Goal: Check status: Check status

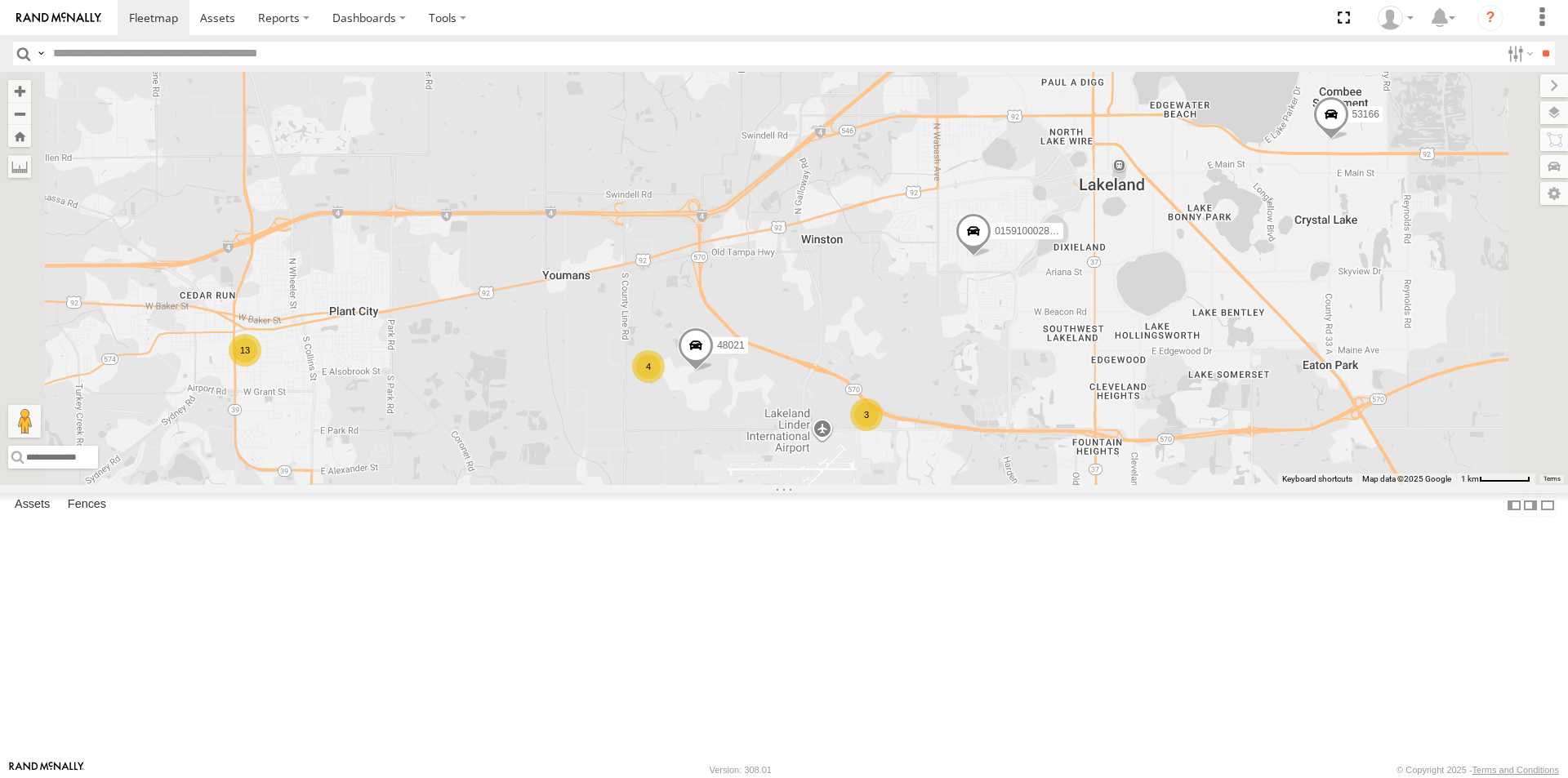
click at [0, 0] on span "Asset" at bounding box center [0, 0] width 0 height 0
click at [0, 0] on div "All Assets" at bounding box center [0, 0] width 0 height 0
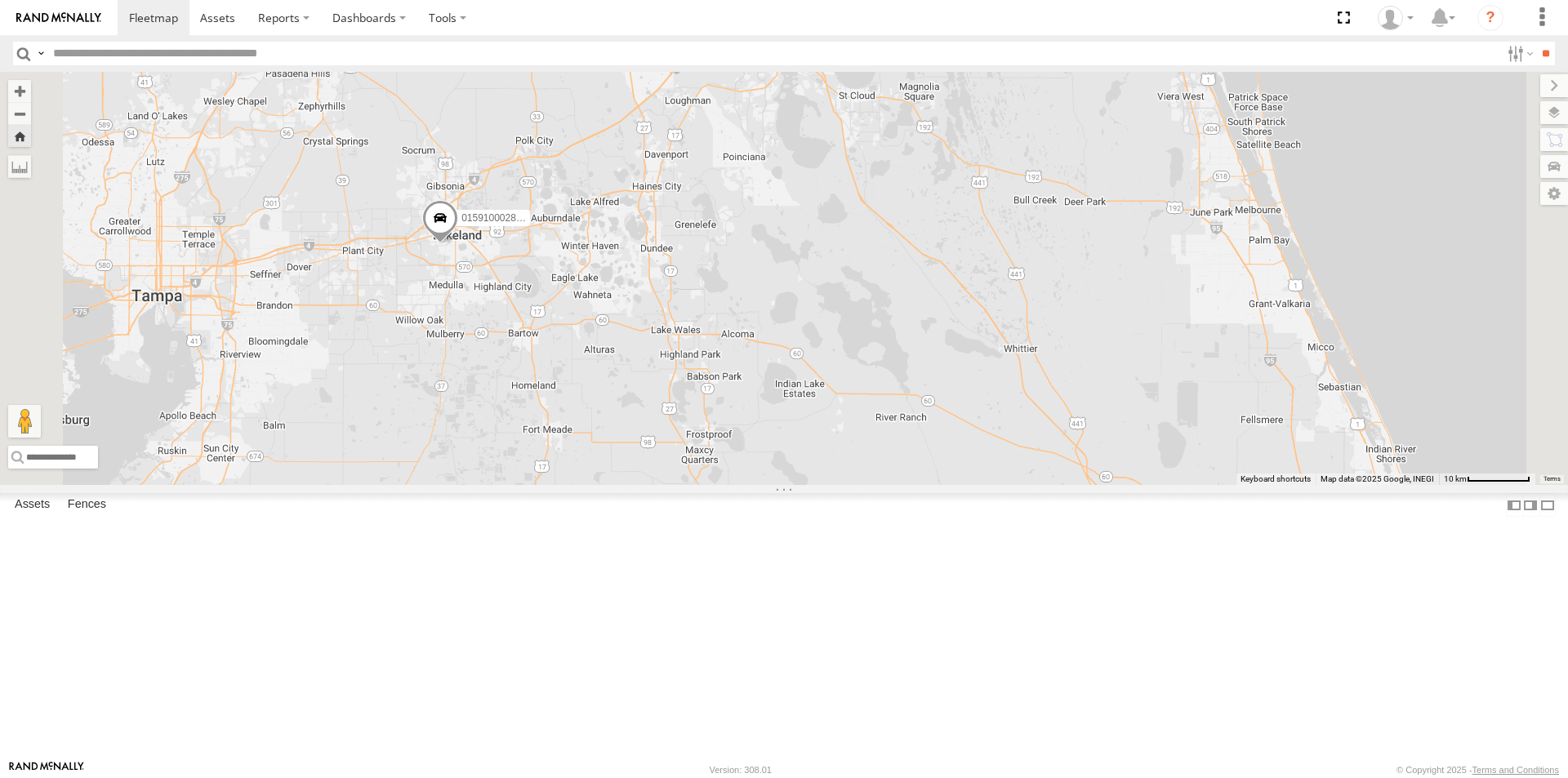
drag, startPoint x: 489, startPoint y: 376, endPoint x: 620, endPoint y: 385, distance: 131.3
click at [620, 385] on div "015910002804832" at bounding box center [784, 278] width 1568 height 413
click at [229, 22] on span at bounding box center [217, 18] width 35 height 15
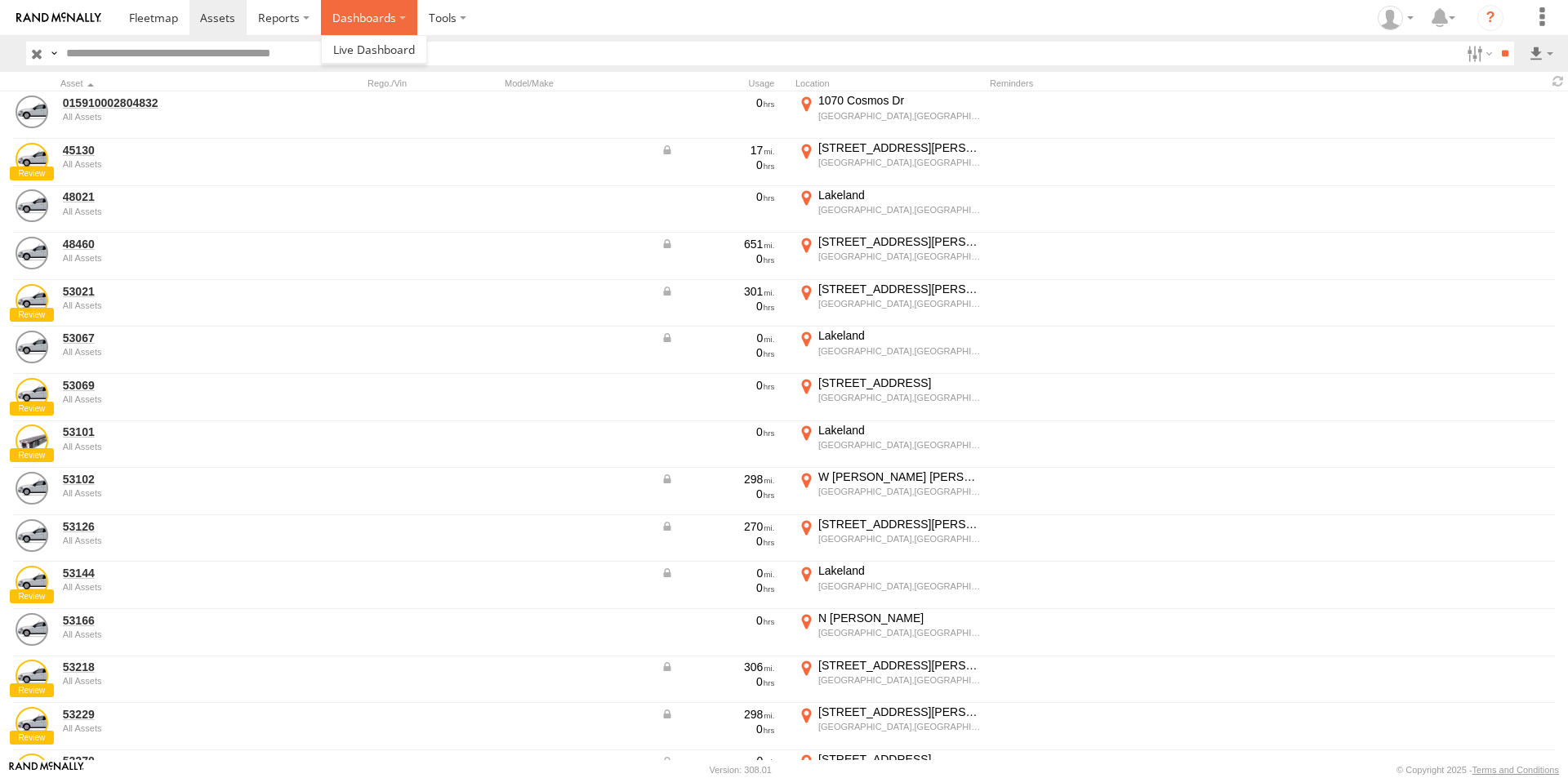
click at [375, 8] on label "Dashboards" at bounding box center [369, 17] width 96 height 35
click at [373, 43] on span at bounding box center [374, 49] width 82 height 15
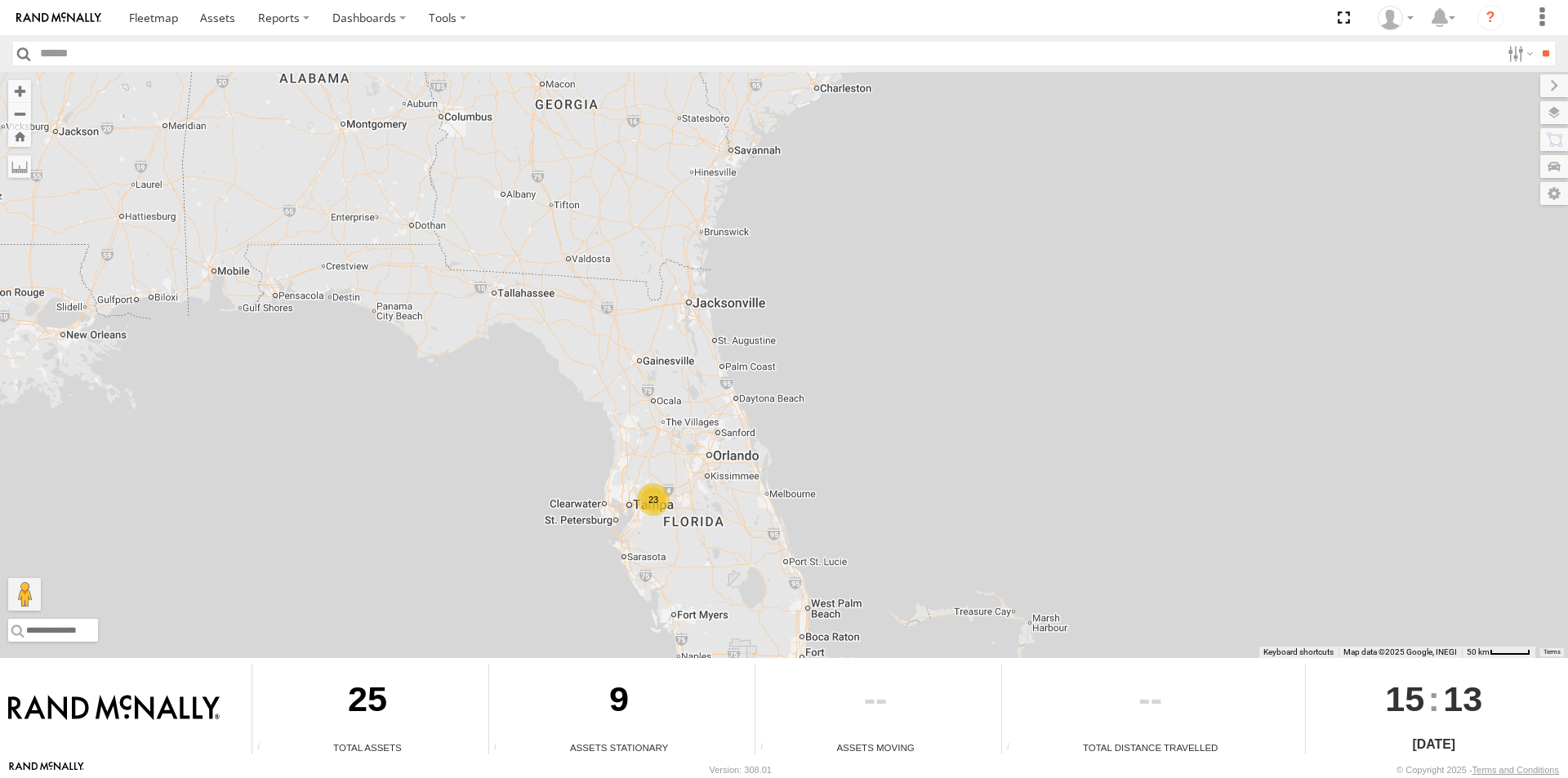
click at [354, 702] on div "25" at bounding box center [367, 702] width 230 height 77
click at [21, 595] on button "Drag Pegman onto the map to open Street View" at bounding box center [25, 594] width 33 height 33
click at [22, 597] on button "Drag Pegman onto the map to open Street View" at bounding box center [25, 594] width 33 height 33
